Goal: Information Seeking & Learning: Learn about a topic

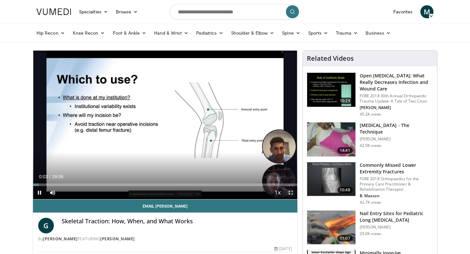
click at [292, 195] on span "Video Player" at bounding box center [290, 192] width 13 height 13
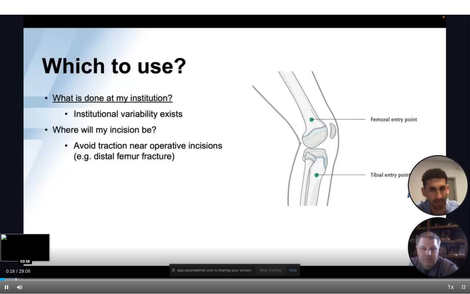
click at [16, 253] on div "Progress Bar" at bounding box center [16, 279] width 1 height 3
click at [25, 253] on div "Progress Bar" at bounding box center [25, 279] width 1 height 3
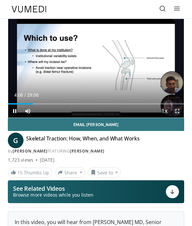
click at [176, 111] on span "Video Player" at bounding box center [177, 110] width 13 height 13
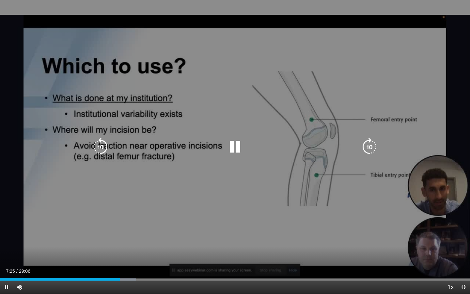
click at [231, 154] on icon "Video Player" at bounding box center [235, 147] width 18 height 18
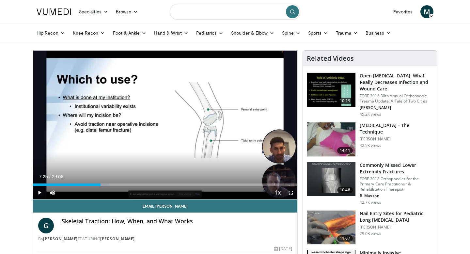
click at [224, 15] on input "Search topics, interventions" at bounding box center [235, 12] width 130 height 16
type input "*"
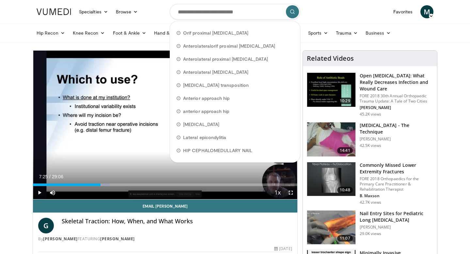
click at [134, 21] on nav "Specialties Adult & Family Medicine Allergy, Asthma, Immunology Anesthesiology …" at bounding box center [235, 11] width 405 height 23
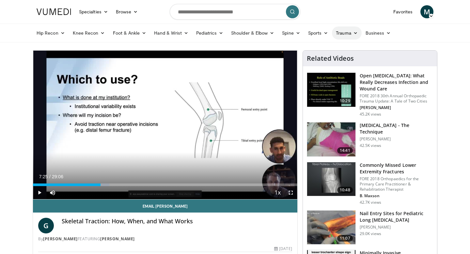
click at [357, 33] on link "Trauma" at bounding box center [347, 32] width 30 height 13
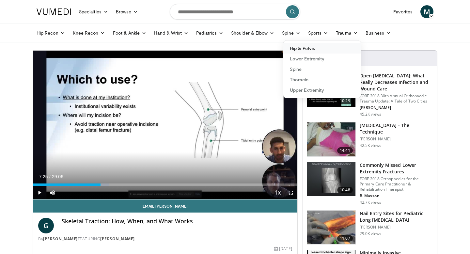
click at [324, 50] on link "Hip & Pelvis" at bounding box center [322, 48] width 78 height 10
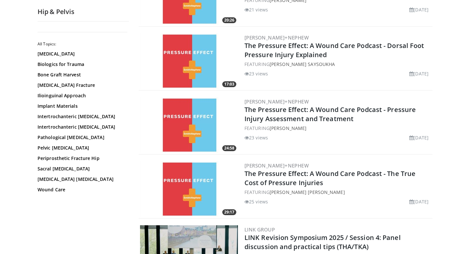
scroll to position [750, 0]
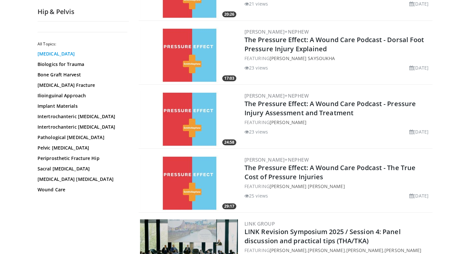
click at [73, 53] on link "[MEDICAL_DATA]" at bounding box center [82, 54] width 88 height 7
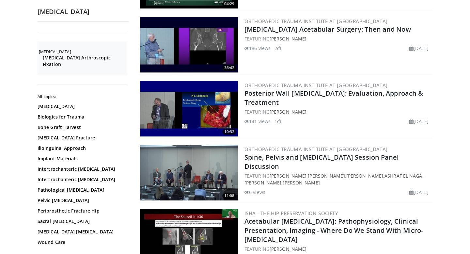
scroll to position [186, 0]
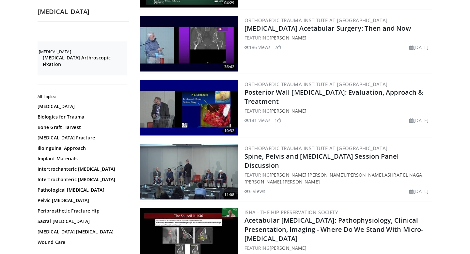
click at [206, 48] on img at bounding box center [189, 43] width 98 height 55
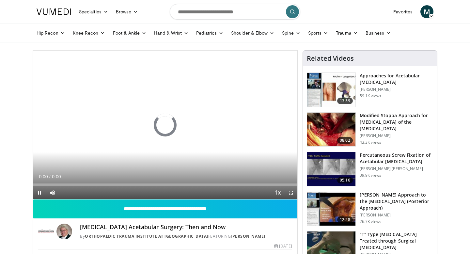
scroll to position [3, 0]
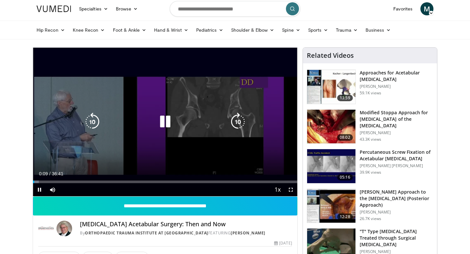
click at [63, 114] on div "10 seconds Tap to unmute" at bounding box center [165, 122] width 264 height 148
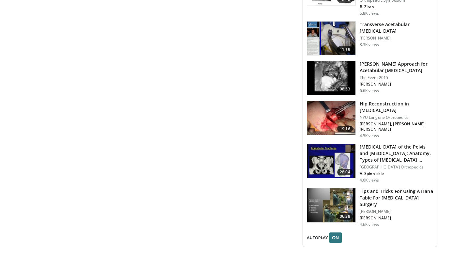
scroll to position [715, 0]
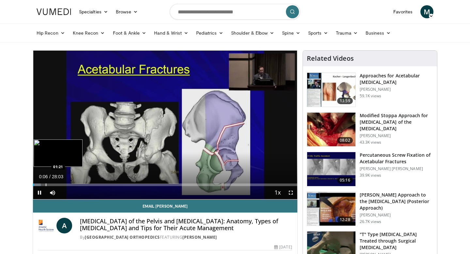
click at [46, 183] on div "Progress Bar" at bounding box center [46, 184] width 1 height 3
click at [64, 180] on div "Loaded : 8.89% 01:24 03:19" at bounding box center [165, 183] width 264 height 6
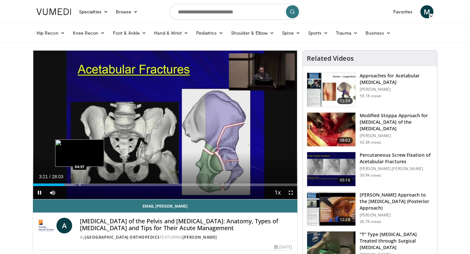
click at [80, 184] on div "Progress Bar" at bounding box center [80, 184] width 1 height 3
click at [86, 184] on div "Progress Bar" at bounding box center [86, 184] width 1 height 3
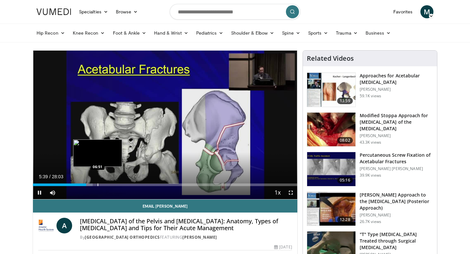
click at [98, 184] on div "Progress Bar" at bounding box center [98, 184] width 1 height 3
click at [105, 184] on div "Progress Bar" at bounding box center [105, 184] width 1 height 3
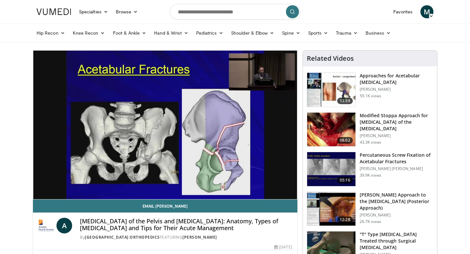
click at [112, 184] on div "10 seconds Tap to unmute" at bounding box center [165, 125] width 264 height 148
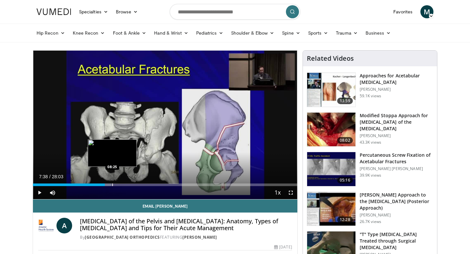
click at [112, 184] on div "Progress Bar" at bounding box center [112, 184] width 1 height 3
click at [115, 184] on div "Progress Bar" at bounding box center [115, 184] width 1 height 3
